Goal: Transaction & Acquisition: Purchase product/service

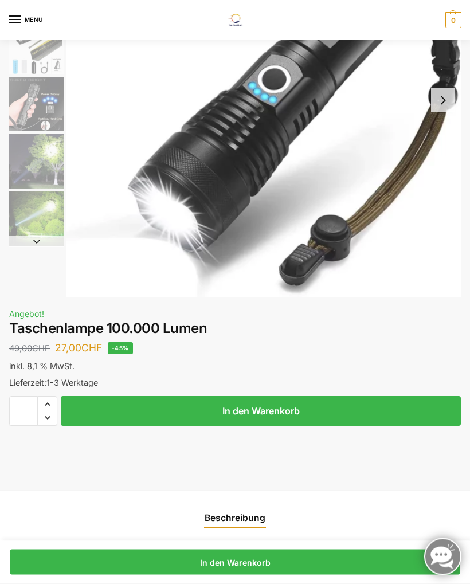
scroll to position [150, 0]
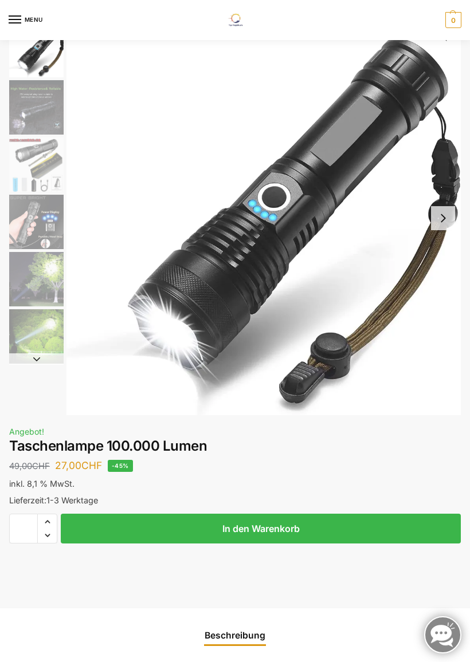
scroll to position [61, 0]
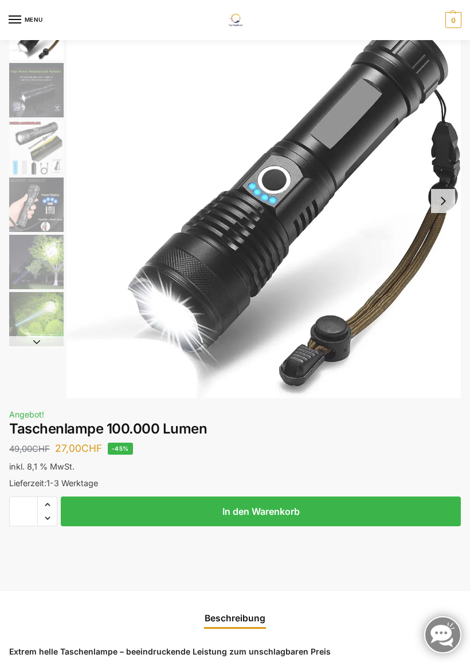
click at [299, 503] on button "In den Warenkorb" at bounding box center [261, 512] width 400 height 30
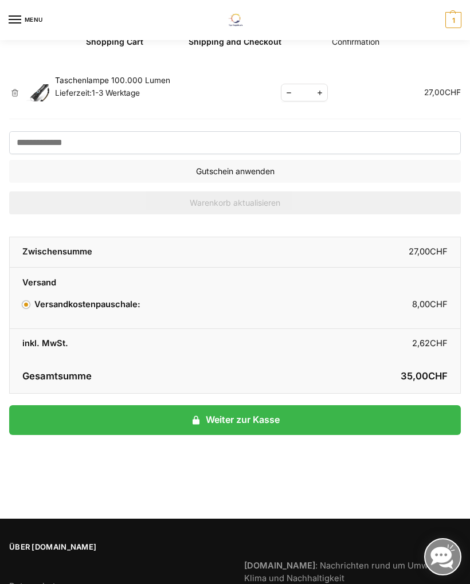
scroll to position [75, 0]
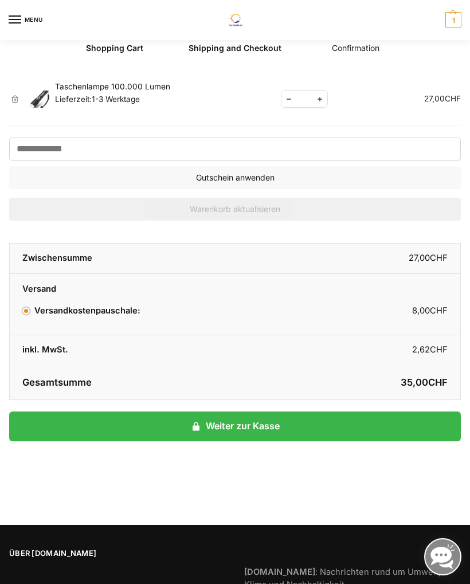
click at [260, 419] on link "Weiter zur Kasse" at bounding box center [235, 426] width 452 height 30
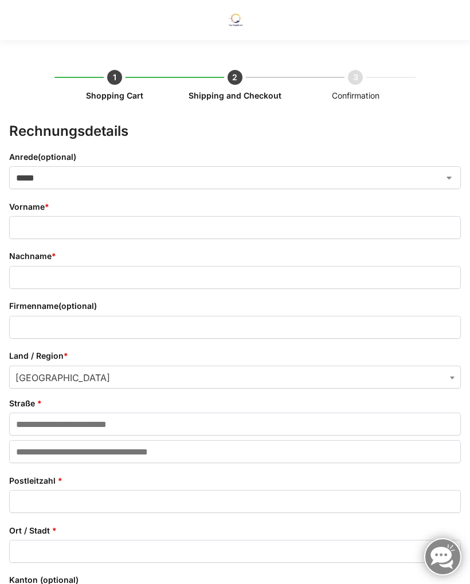
select select "**"
